Goal: Check status: Check status

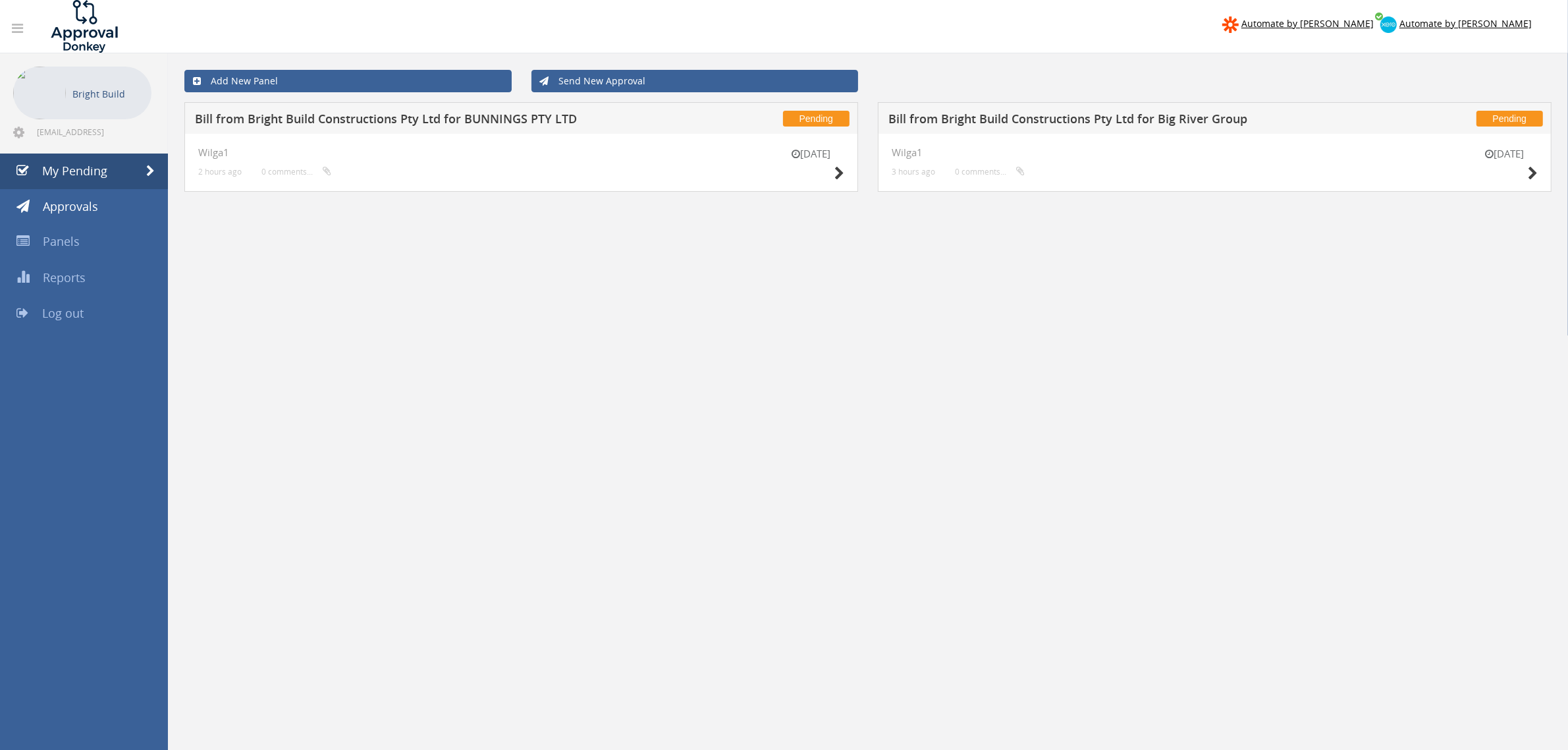
click at [844, 175] on div "28 Sep Wilga1 2 hours ago 0 comments..." at bounding box center [521, 162] width 674 height 58
click at [841, 173] on icon at bounding box center [838, 173] width 10 height 14
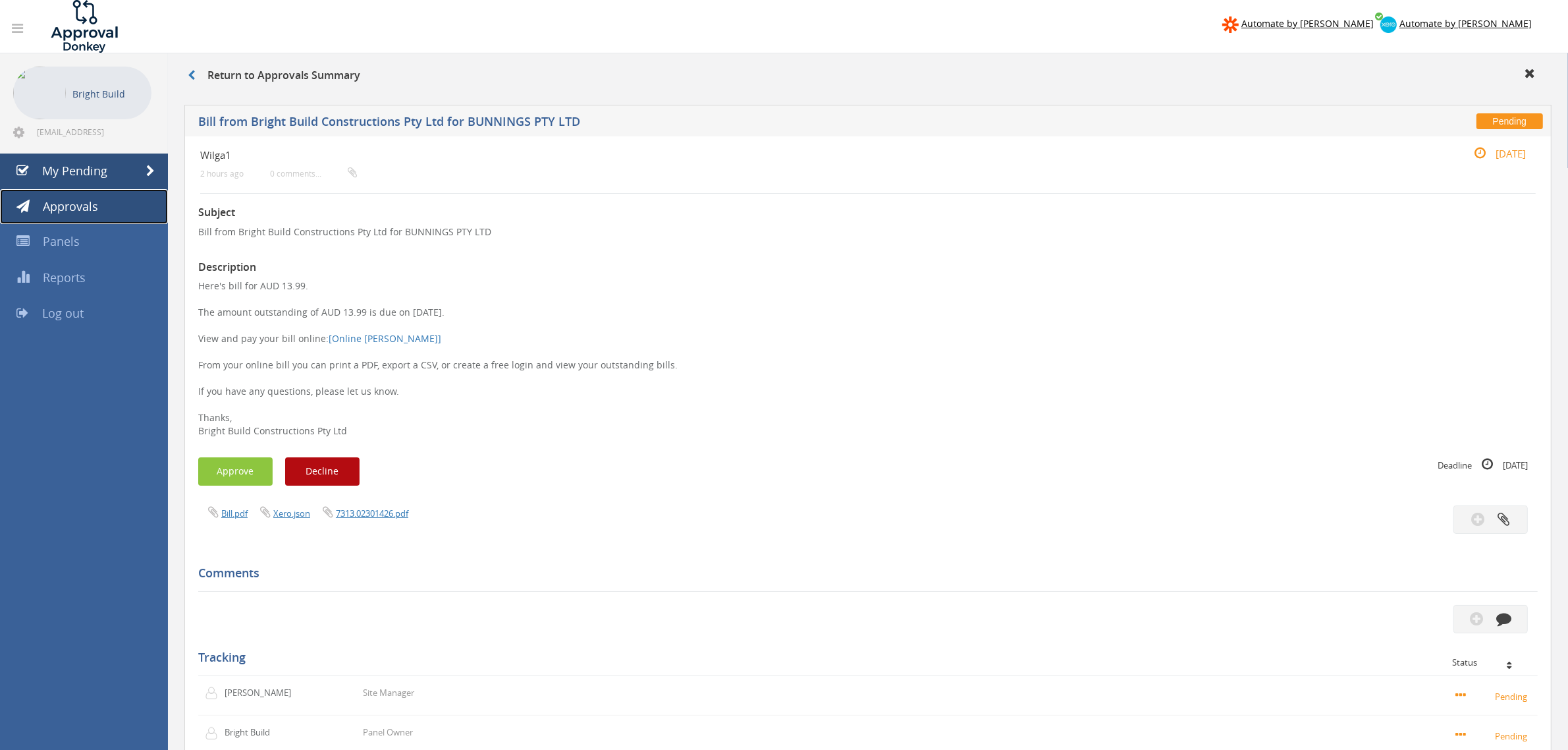
click at [93, 206] on span "Approvals" at bounding box center [70, 206] width 56 height 16
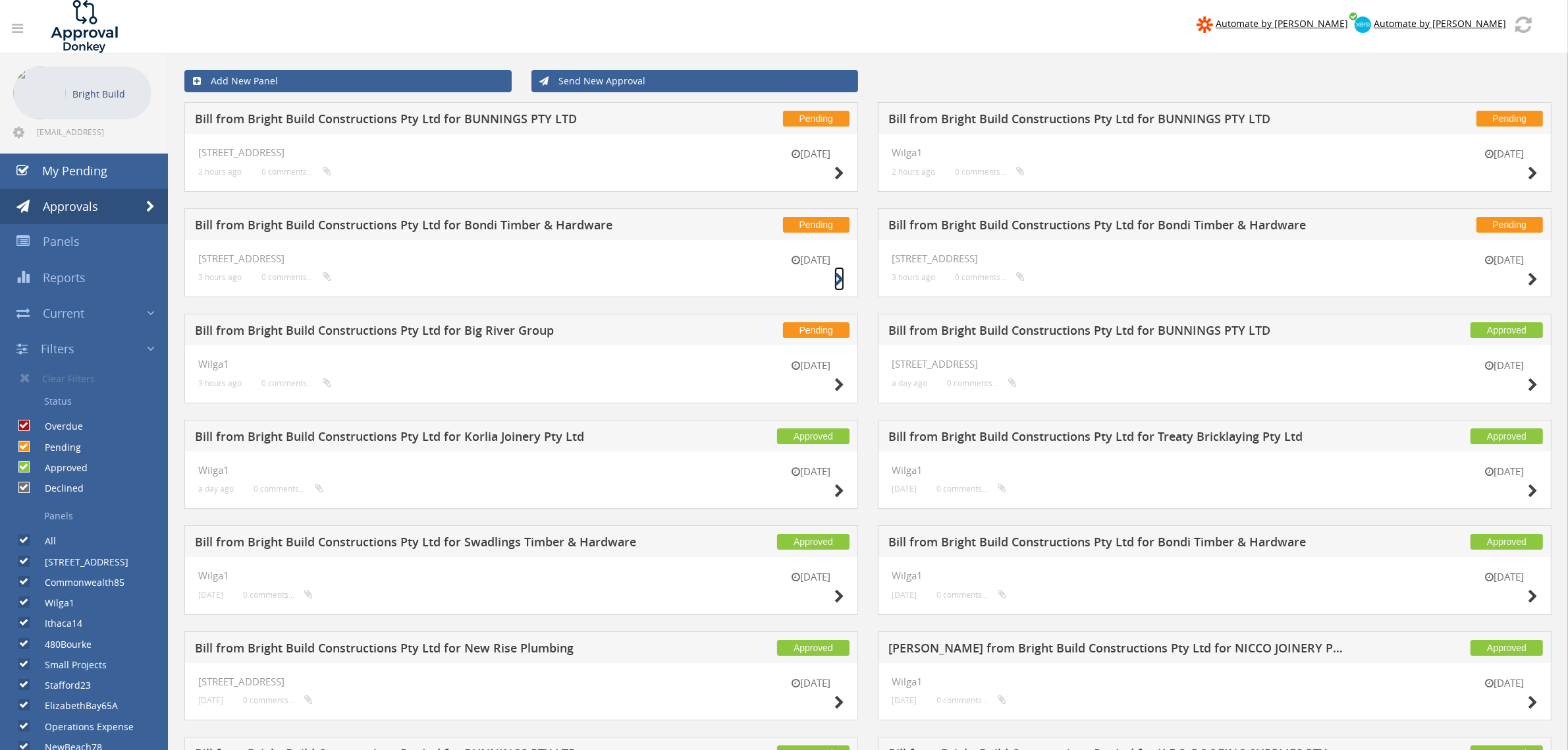
click at [841, 281] on icon at bounding box center [838, 279] width 10 height 14
